Goal: Communication & Community: Answer question/provide support

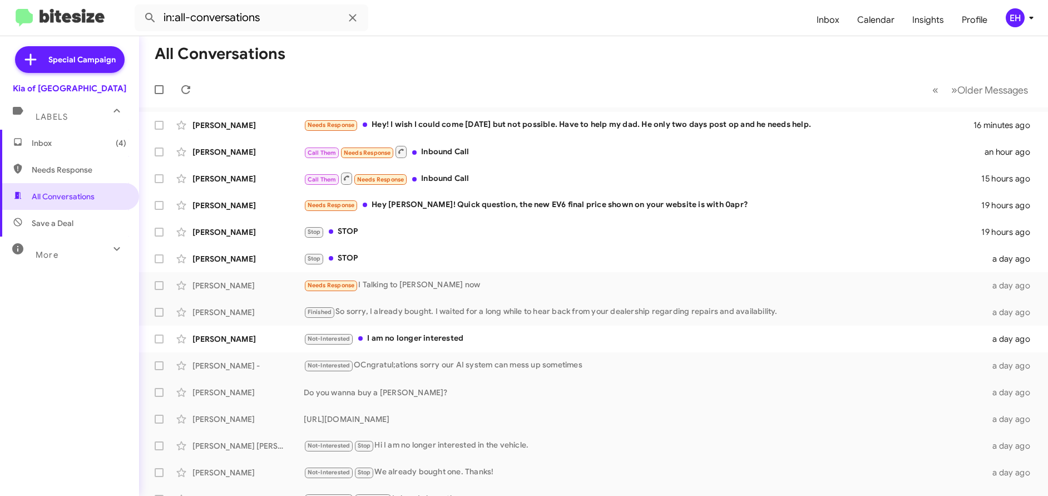
click at [73, 166] on span "Needs Response" at bounding box center [79, 169] width 95 height 11
type input "in:needs-response"
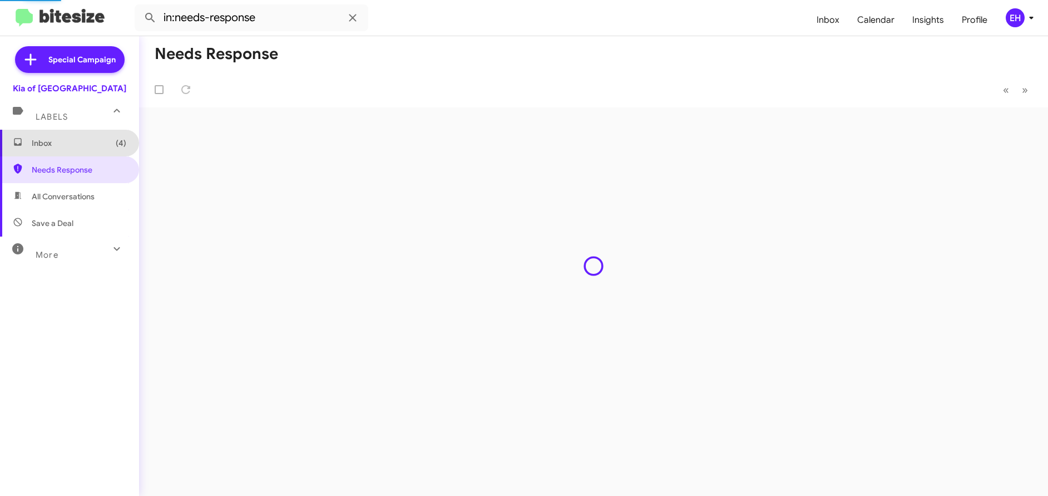
click at [71, 149] on span "Inbox (4)" at bounding box center [69, 143] width 139 height 27
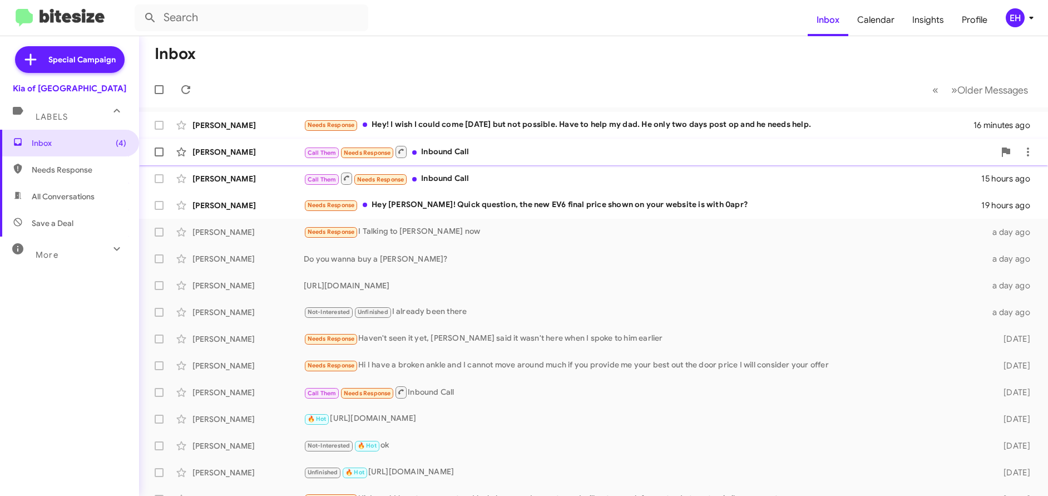
click at [451, 151] on div "Call Them Needs Response Inbound Call" at bounding box center [649, 152] width 691 height 14
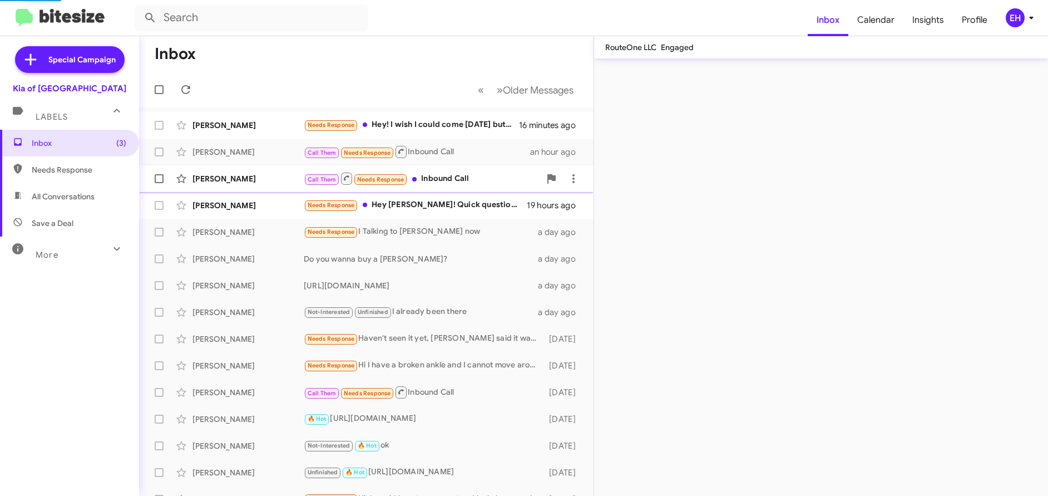
click at [458, 180] on div "Call Them Needs Response Inbound Call" at bounding box center [422, 178] width 236 height 14
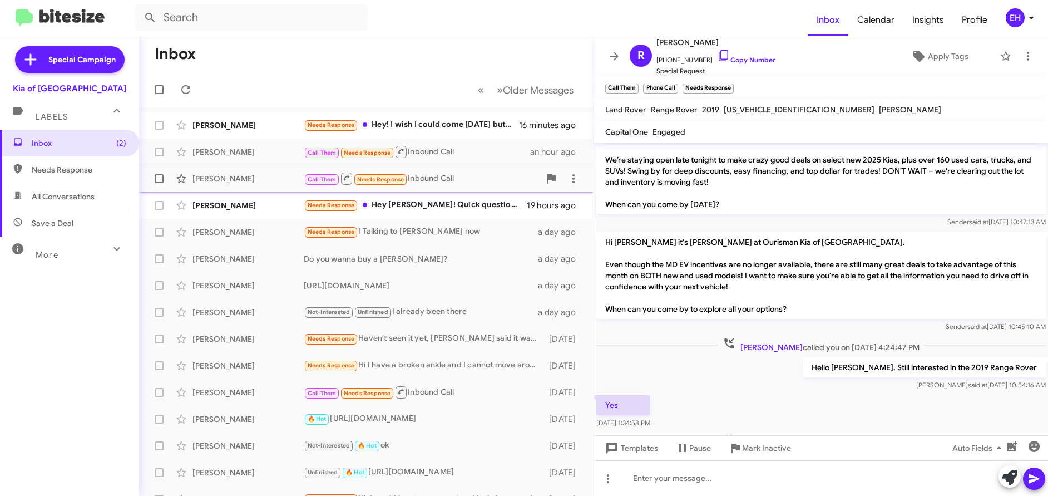
scroll to position [149, 0]
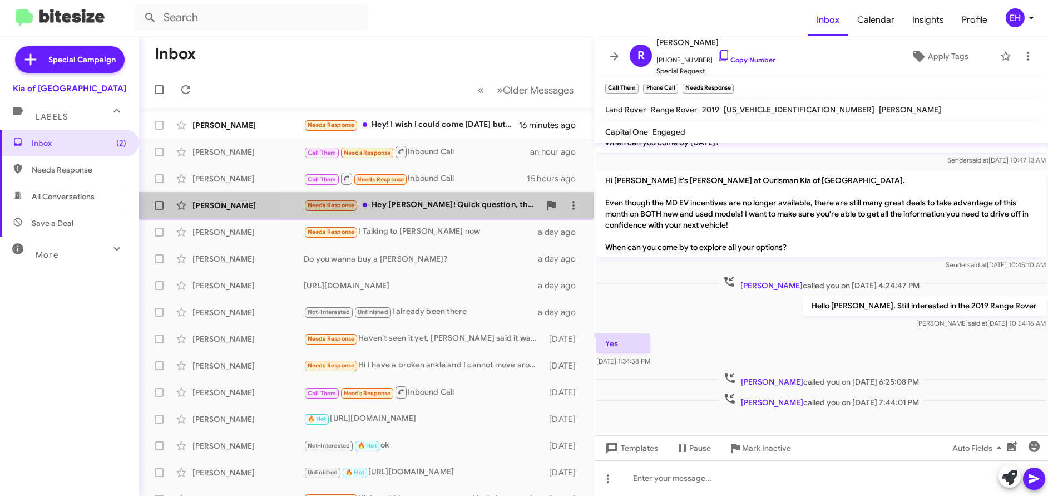
click at [408, 201] on div "Needs Response Hey [PERSON_NAME]! Quick question, the new EV6 final price shown…" at bounding box center [422, 205] width 236 height 13
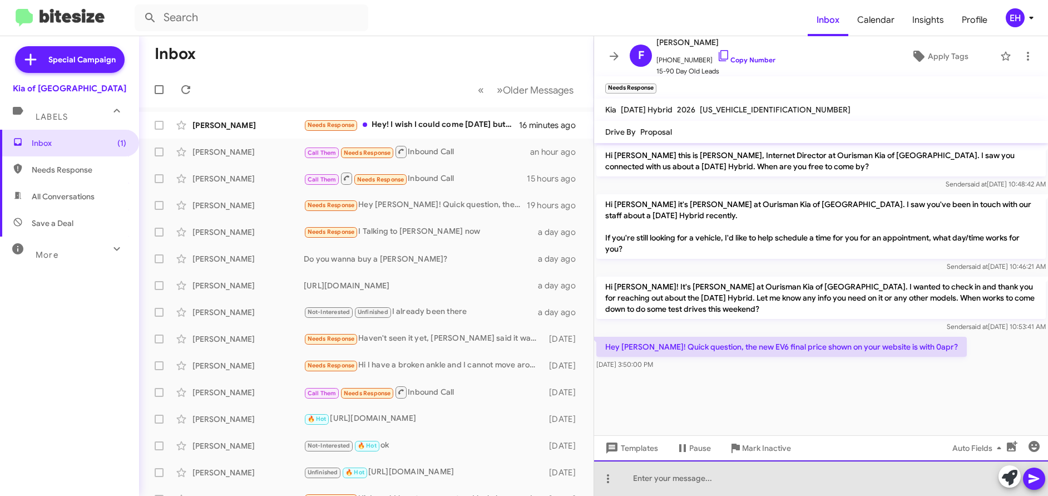
click at [827, 466] on div at bounding box center [821, 478] width 454 height 36
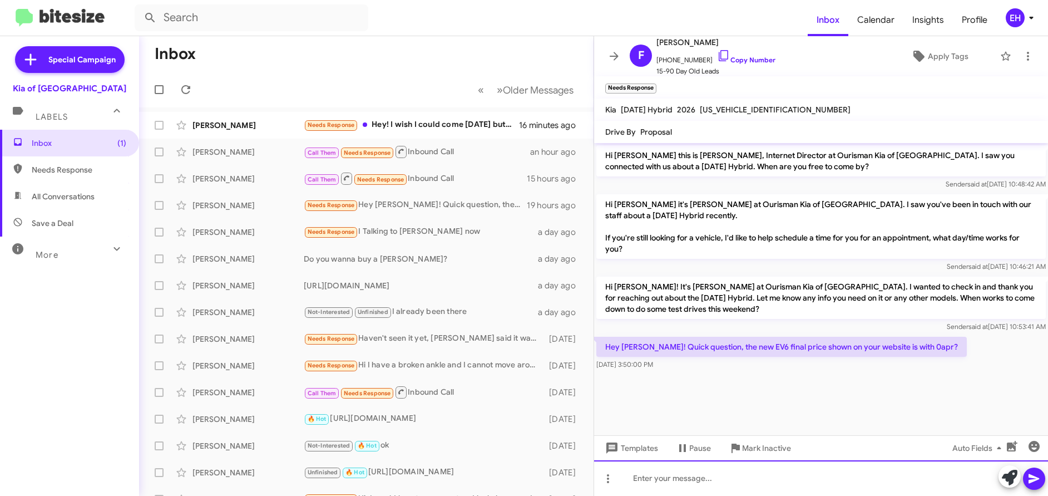
click at [826, 471] on div at bounding box center [821, 478] width 454 height 36
click at [1034, 479] on icon at bounding box center [1034, 478] width 13 height 13
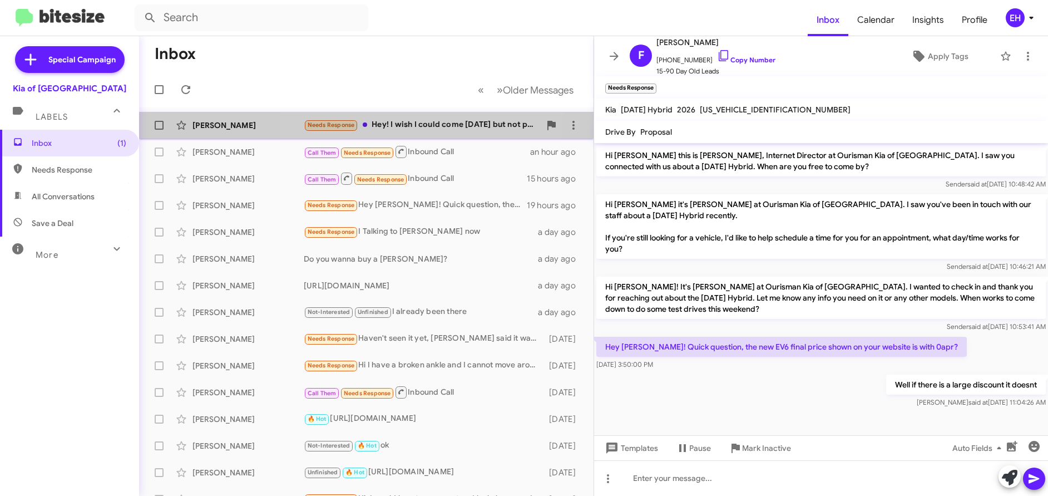
click at [426, 123] on div "Needs Response Hey! I wish I could come [DATE] but not possible. Have to help m…" at bounding box center [422, 125] width 236 height 13
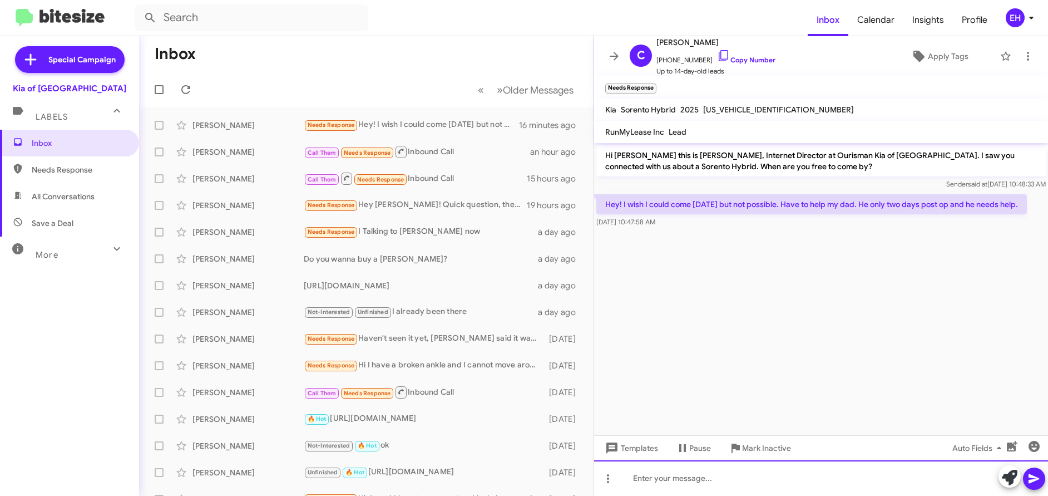
click at [711, 486] on div at bounding box center [821, 478] width 454 height 36
click at [1038, 483] on icon at bounding box center [1034, 478] width 13 height 13
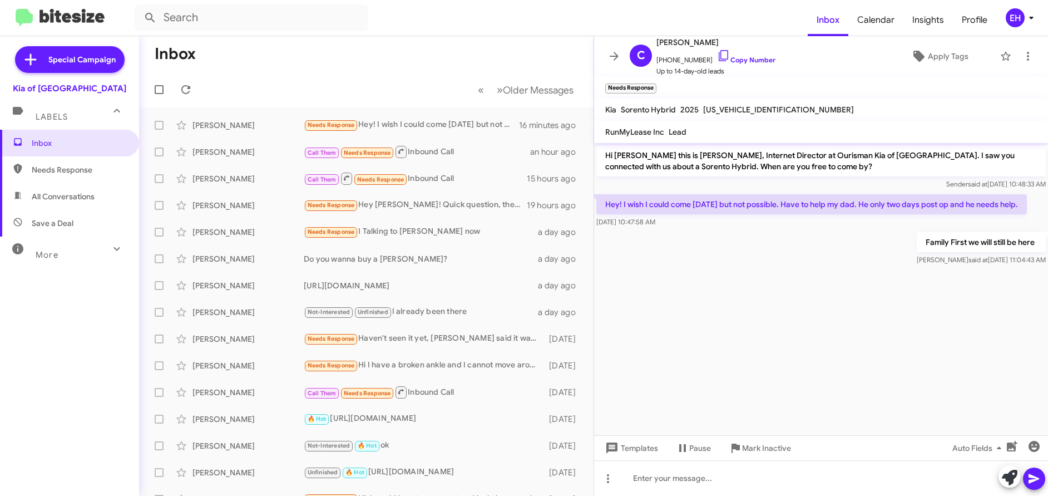
click at [60, 173] on span "Needs Response" at bounding box center [79, 169] width 95 height 11
type input "in:needs-response"
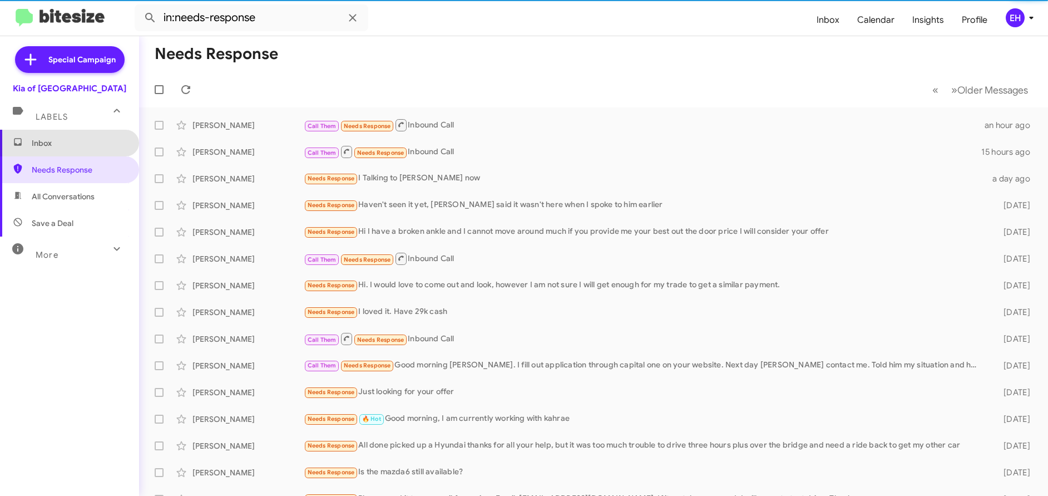
click at [72, 138] on span "Inbox" at bounding box center [79, 142] width 95 height 11
